Goal: Task Accomplishment & Management: Manage account settings

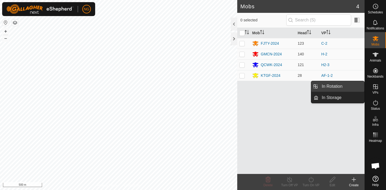
click at [340, 86] on link "In Rotation" at bounding box center [342, 86] width 46 height 11
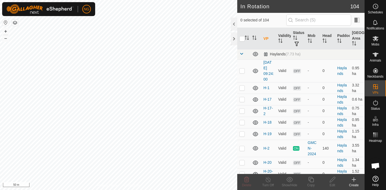
scroll to position [1141, 0]
click at [242, 71] on p-checkbox at bounding box center [241, 71] width 5 height 4
checkbox input "false"
click at [243, 88] on p-checkbox at bounding box center [241, 88] width 5 height 4
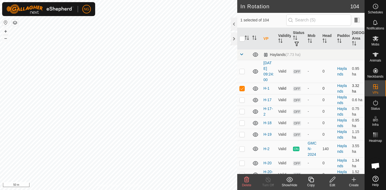
click at [243, 88] on p-checkbox at bounding box center [241, 88] width 5 height 4
checkbox input "false"
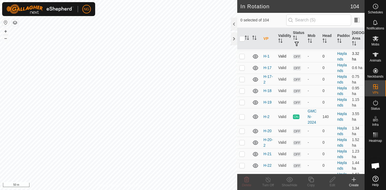
scroll to position [1174, 0]
click at [242, 79] on p-checkbox at bounding box center [241, 78] width 5 height 4
checkbox input "false"
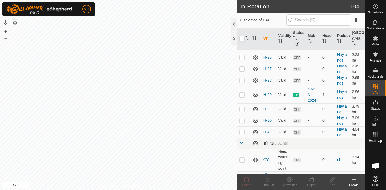
scroll to position [1329, 0]
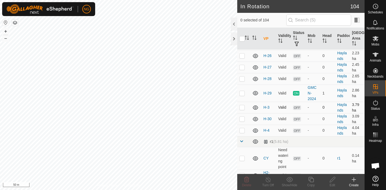
click at [242, 108] on p-checkbox at bounding box center [241, 107] width 5 height 4
checkbox input "true"
click at [333, 180] on icon at bounding box center [332, 180] width 7 height 6
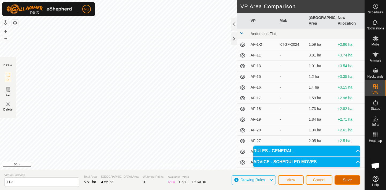
click at [345, 179] on span "Save" at bounding box center [347, 180] width 9 height 4
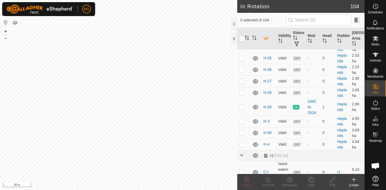
scroll to position [1316, 0]
click at [242, 144] on p-checkbox at bounding box center [241, 144] width 5 height 4
click at [245, 181] on icon at bounding box center [246, 180] width 6 height 6
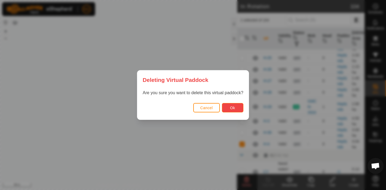
click at [238, 106] on button "Ok" at bounding box center [232, 107] width 21 height 9
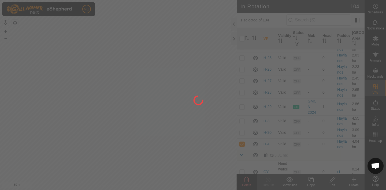
checkbox input "false"
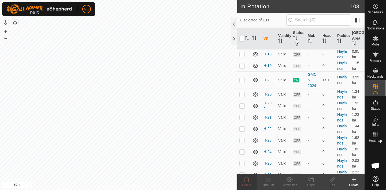
scroll to position [1208, 0]
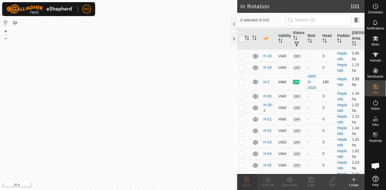
click at [242, 81] on p-checkbox at bounding box center [241, 82] width 5 height 4
click at [243, 81] on p-checkbox at bounding box center [241, 82] width 5 height 4
checkbox input "false"
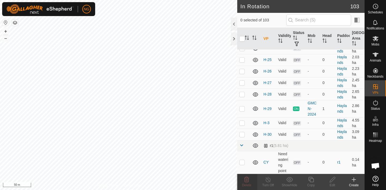
scroll to position [1315, 0]
click at [243, 123] on p-checkbox at bounding box center [241, 122] width 5 height 4
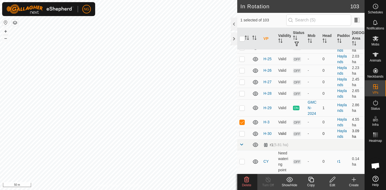
checkbox input "true"
click at [332, 180] on icon at bounding box center [332, 180] width 7 height 6
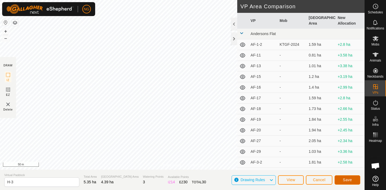
click at [343, 178] on span "Save" at bounding box center [347, 180] width 9 height 4
